Goal: Navigation & Orientation: Find specific page/section

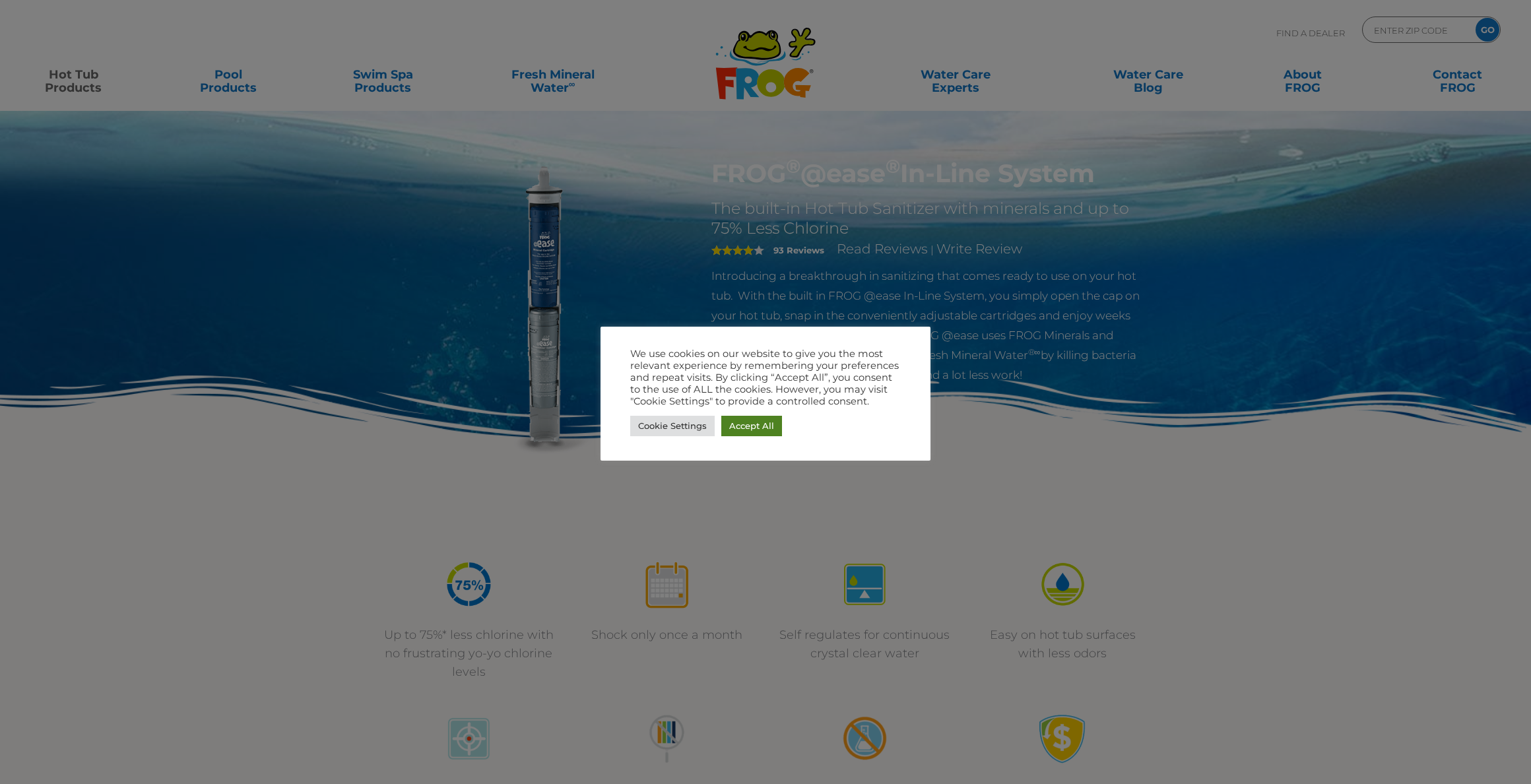
click at [752, 426] on link "Accept All" at bounding box center [752, 425] width 61 height 20
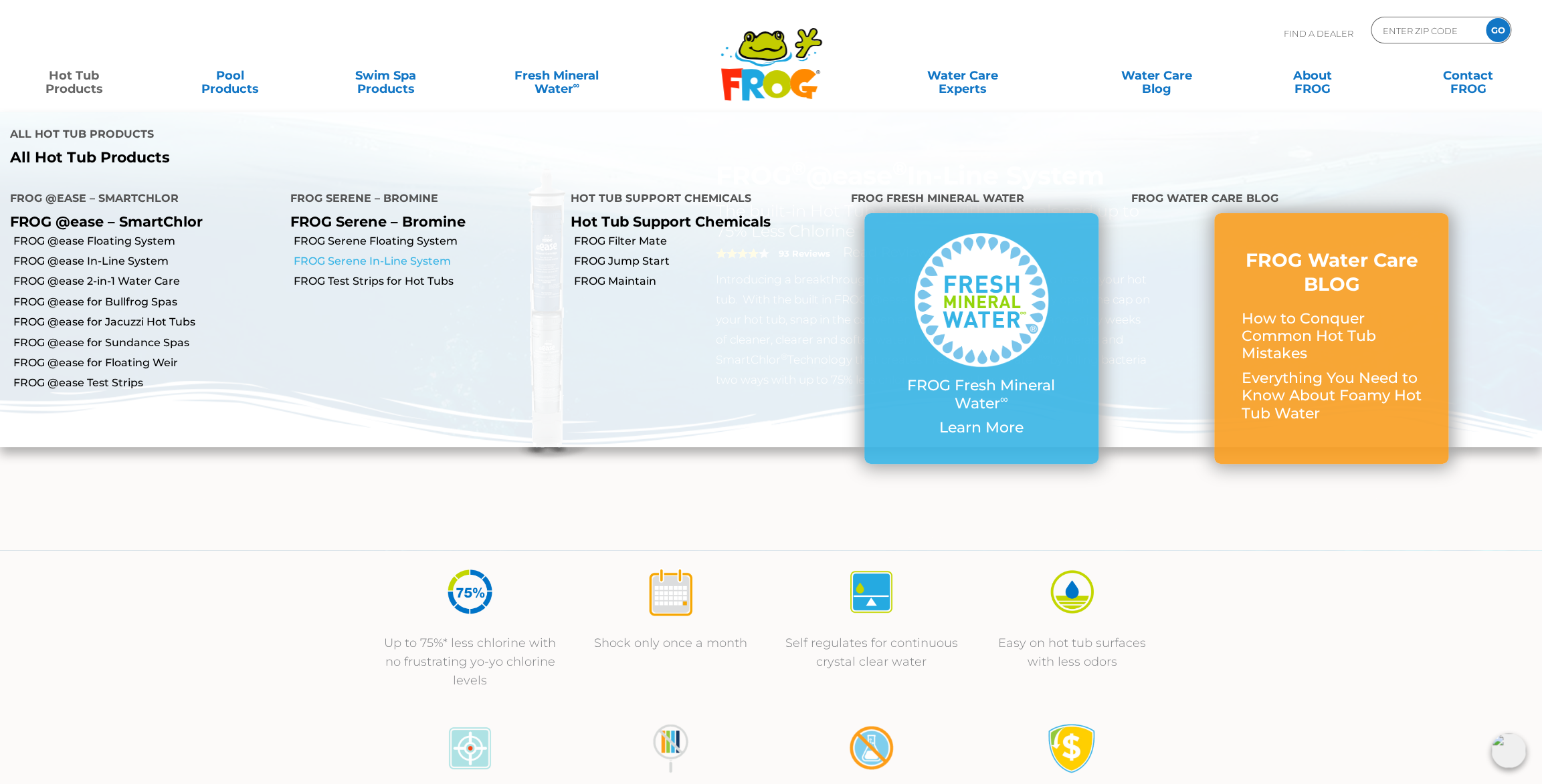
click at [421, 263] on link "FROG Serene In-Line System" at bounding box center [427, 261] width 267 height 15
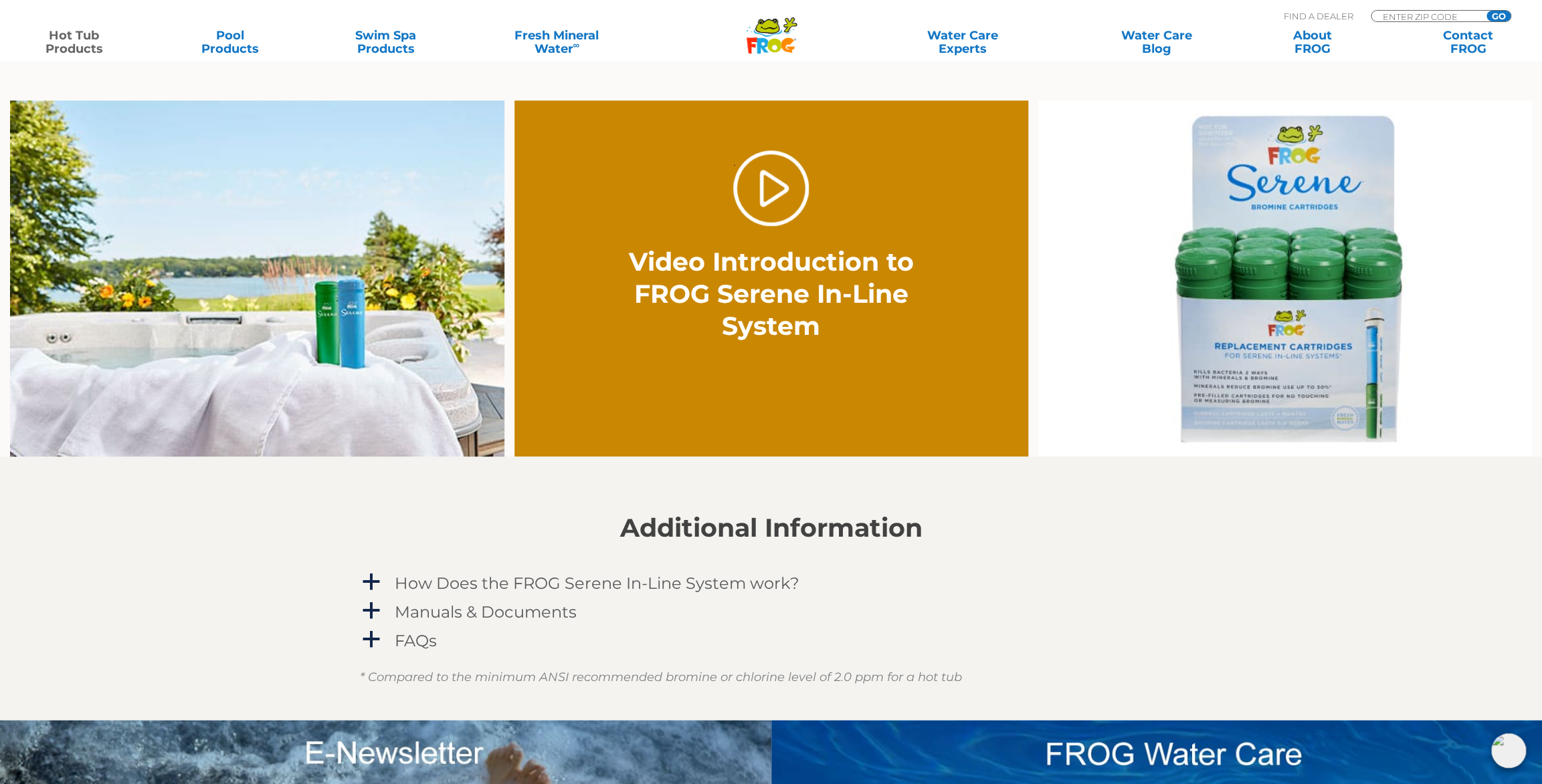
scroll to position [936, 0]
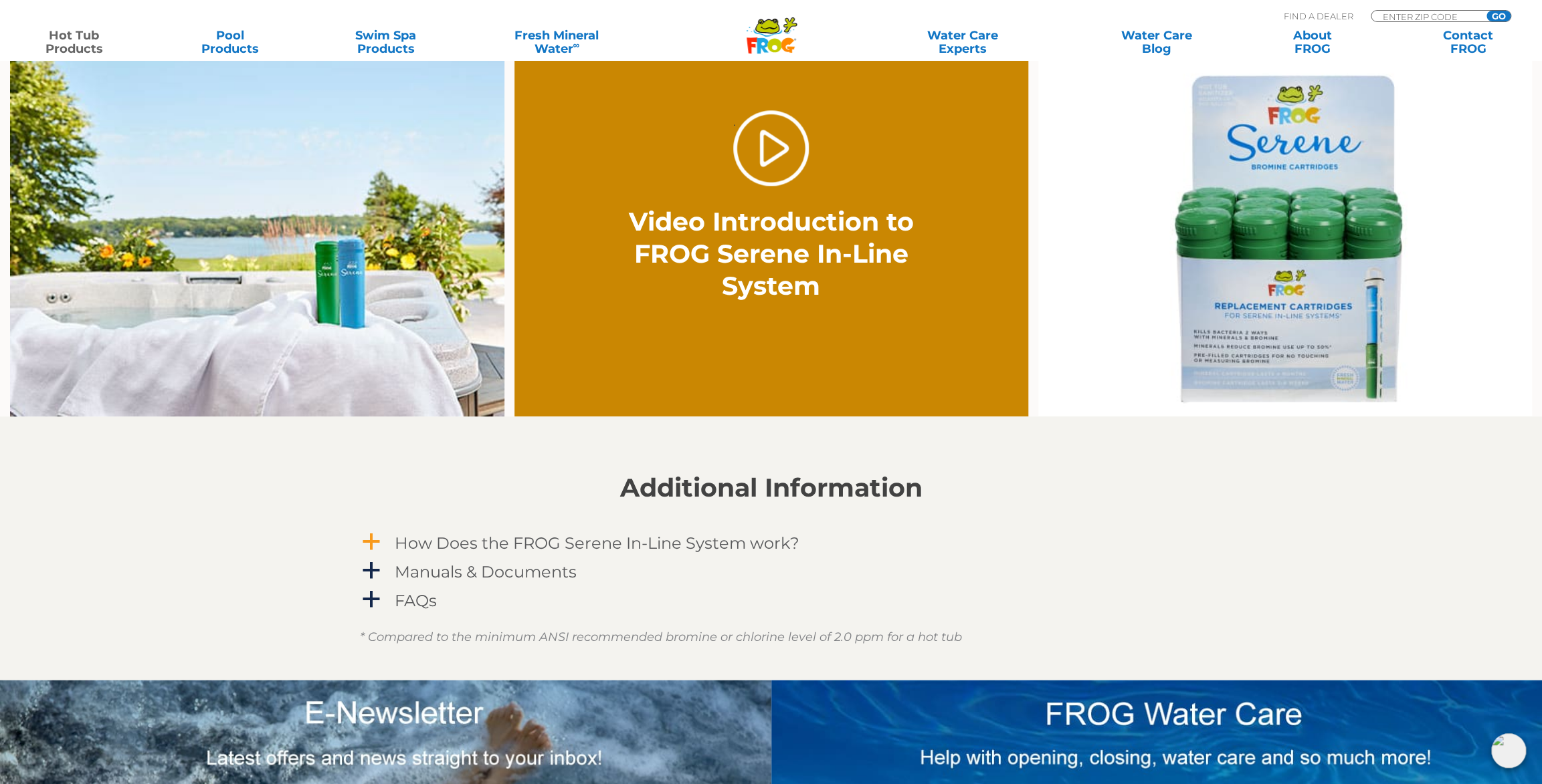
click at [379, 539] on span "a" at bounding box center [371, 542] width 20 height 20
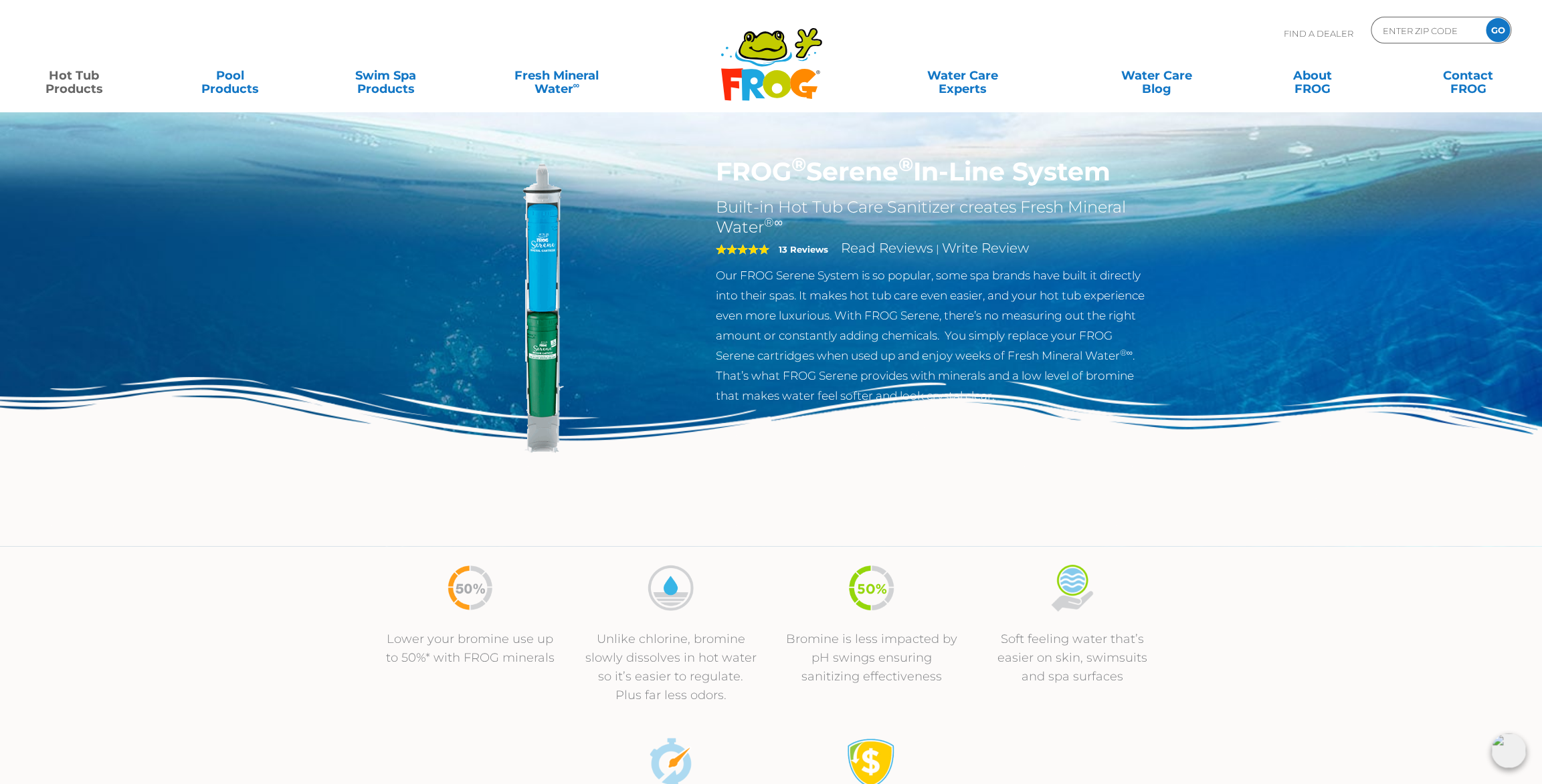
scroll to position [0, 0]
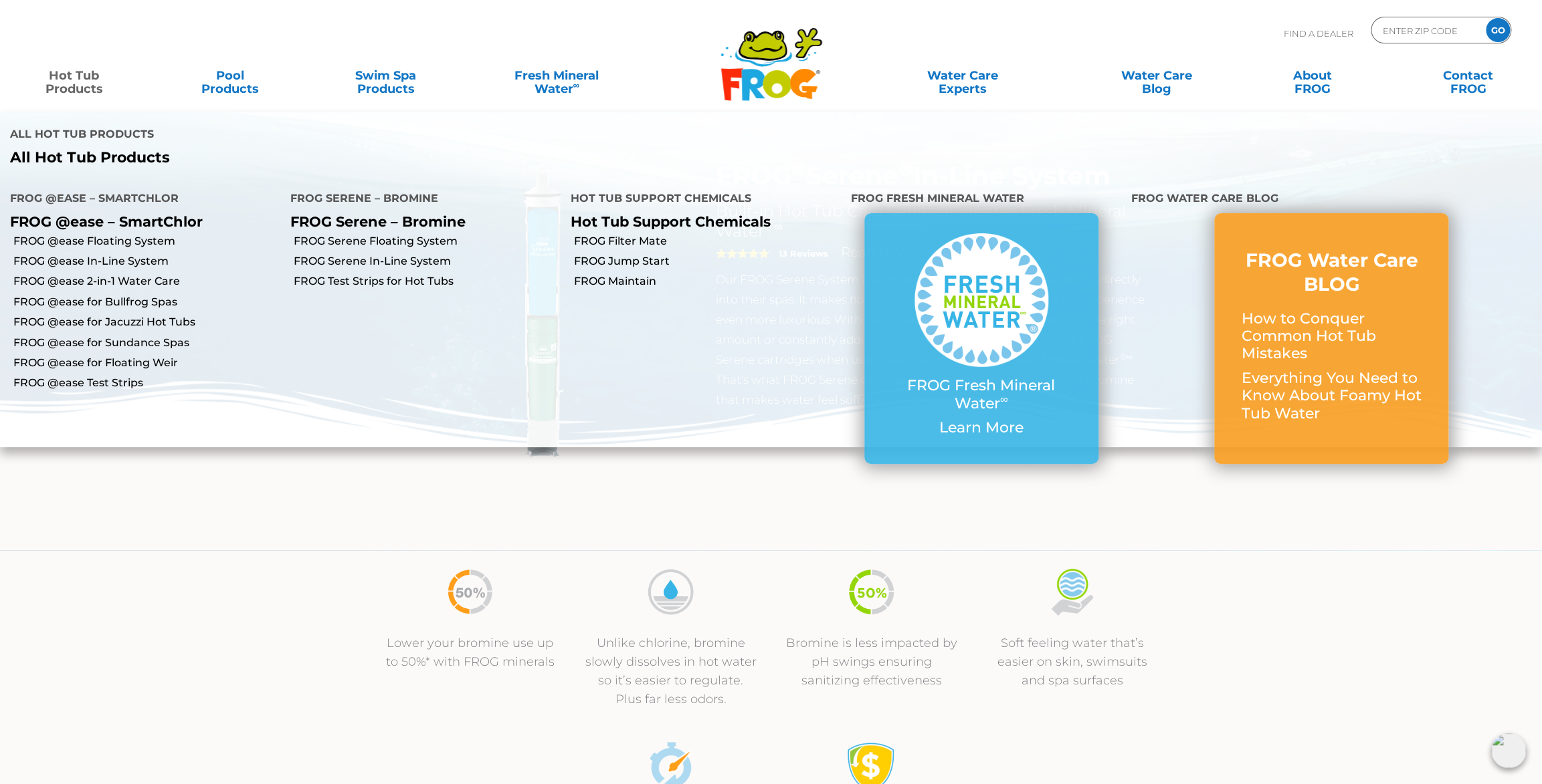
click at [79, 81] on link "Hot Tub Products" at bounding box center [73, 75] width 121 height 26
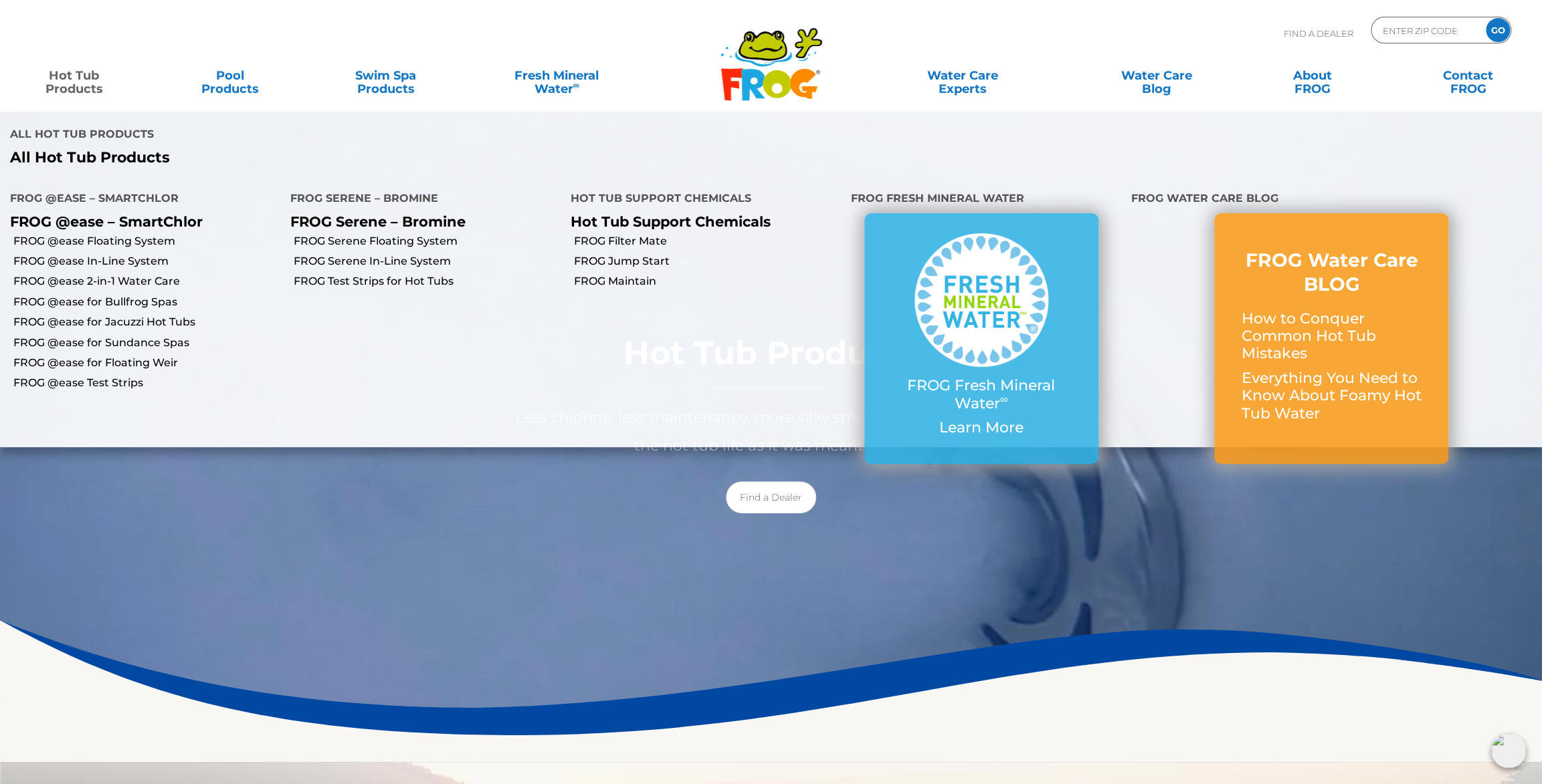
click at [83, 81] on link "Hot Tub Products" at bounding box center [73, 75] width 121 height 26
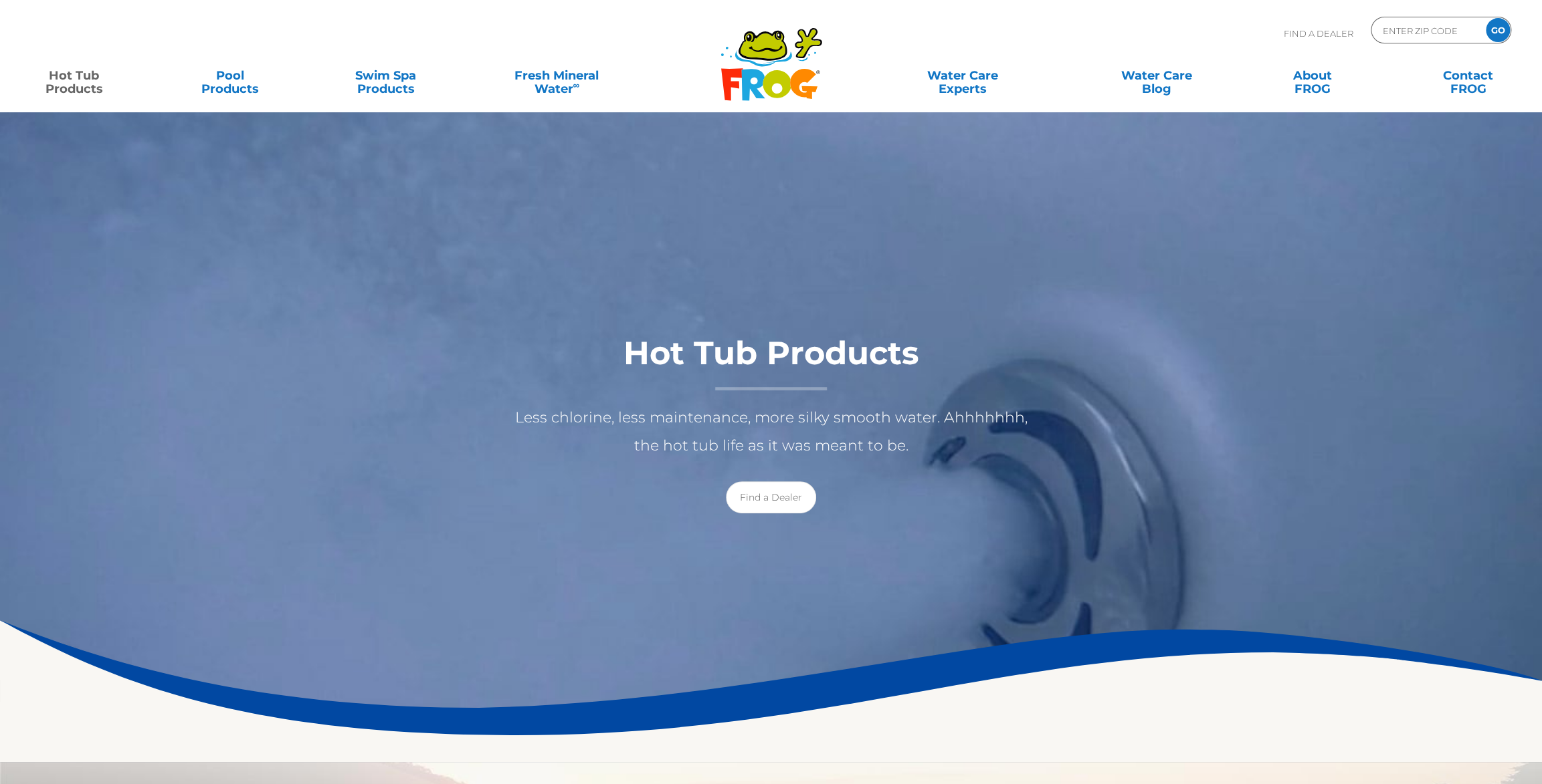
click at [83, 81] on link "Hot Tub Products" at bounding box center [73, 75] width 121 height 26
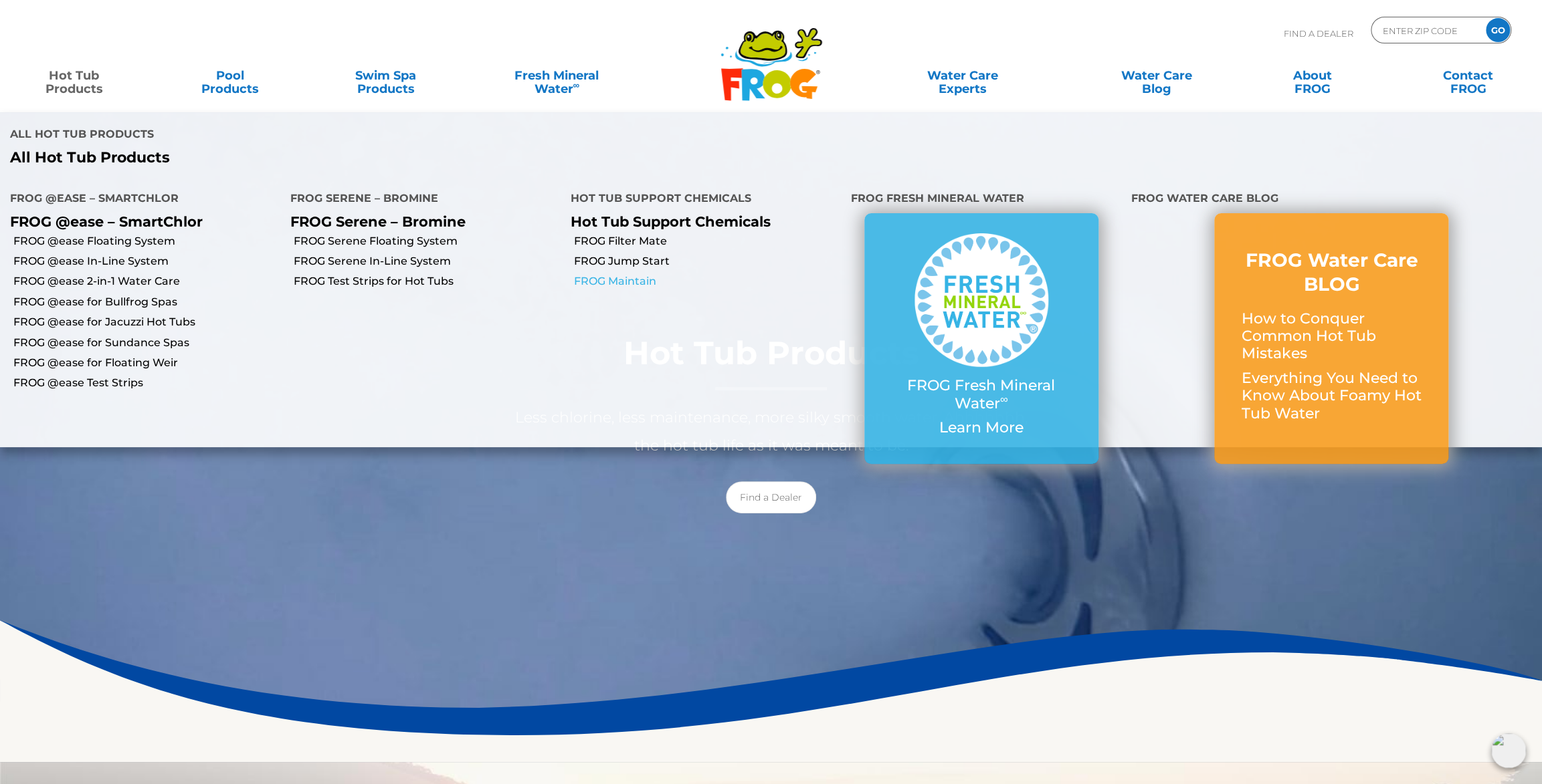
click at [641, 285] on link "FROG Maintain" at bounding box center [707, 281] width 267 height 15
